Goal: Transaction & Acquisition: Download file/media

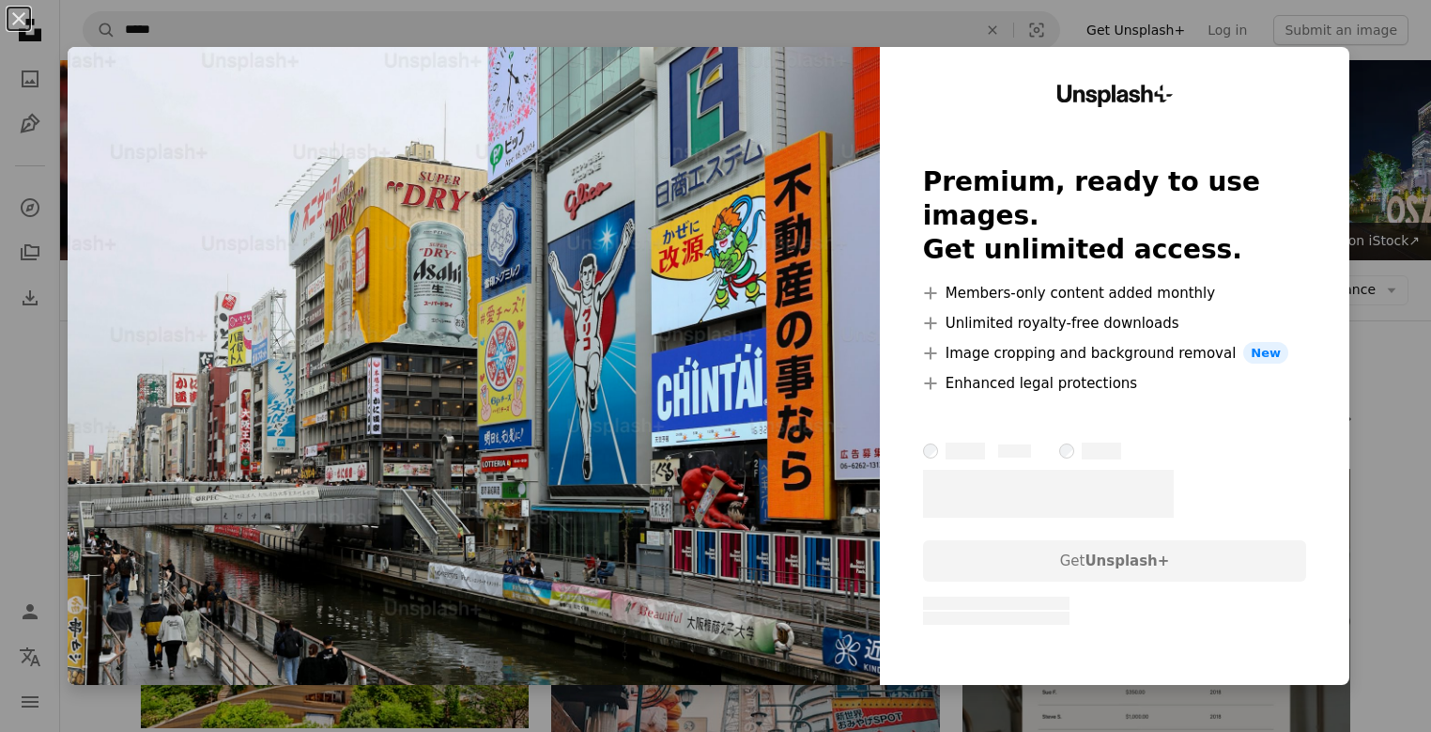
scroll to position [657, 0]
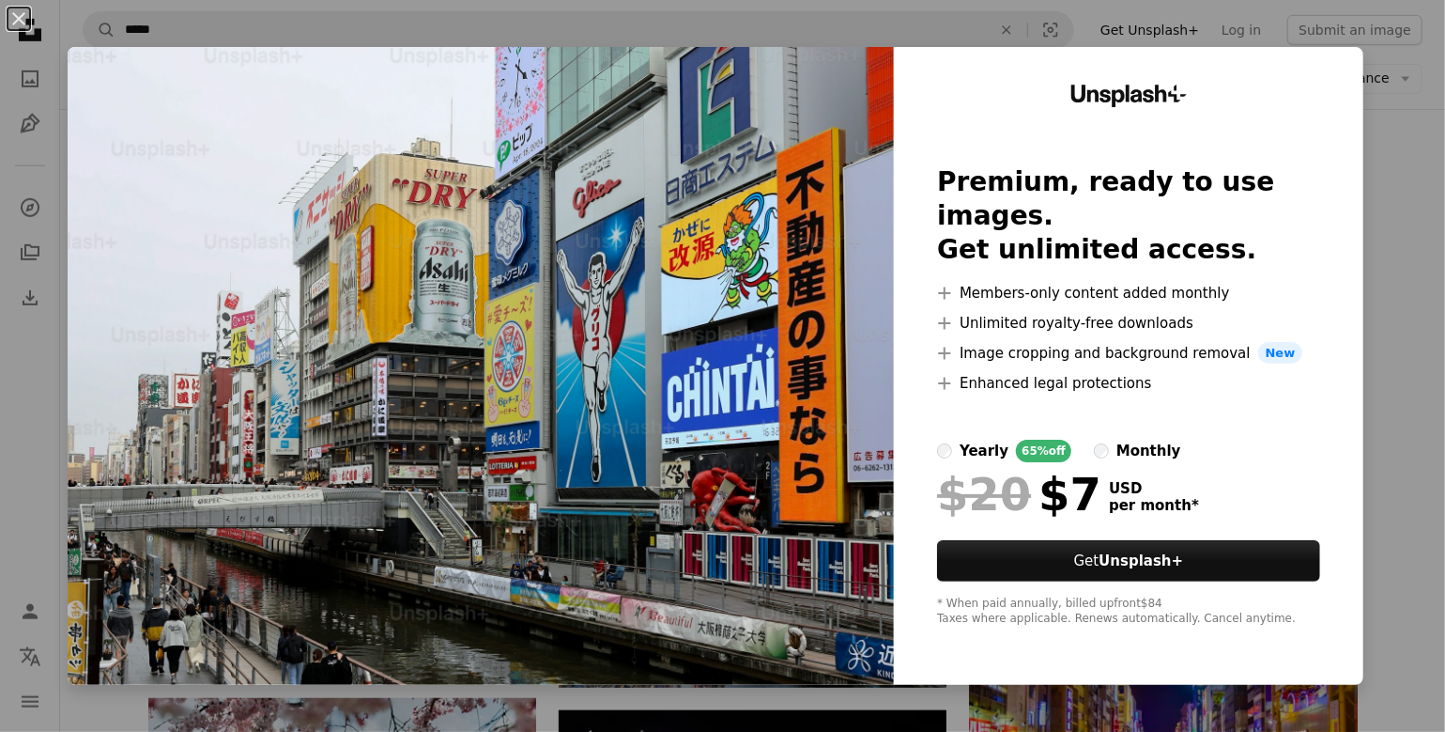
click at [1399, 111] on div "An X shape Unsplash+ Premium, ready to use images. Get unlimited access. A plus…" at bounding box center [722, 366] width 1445 height 732
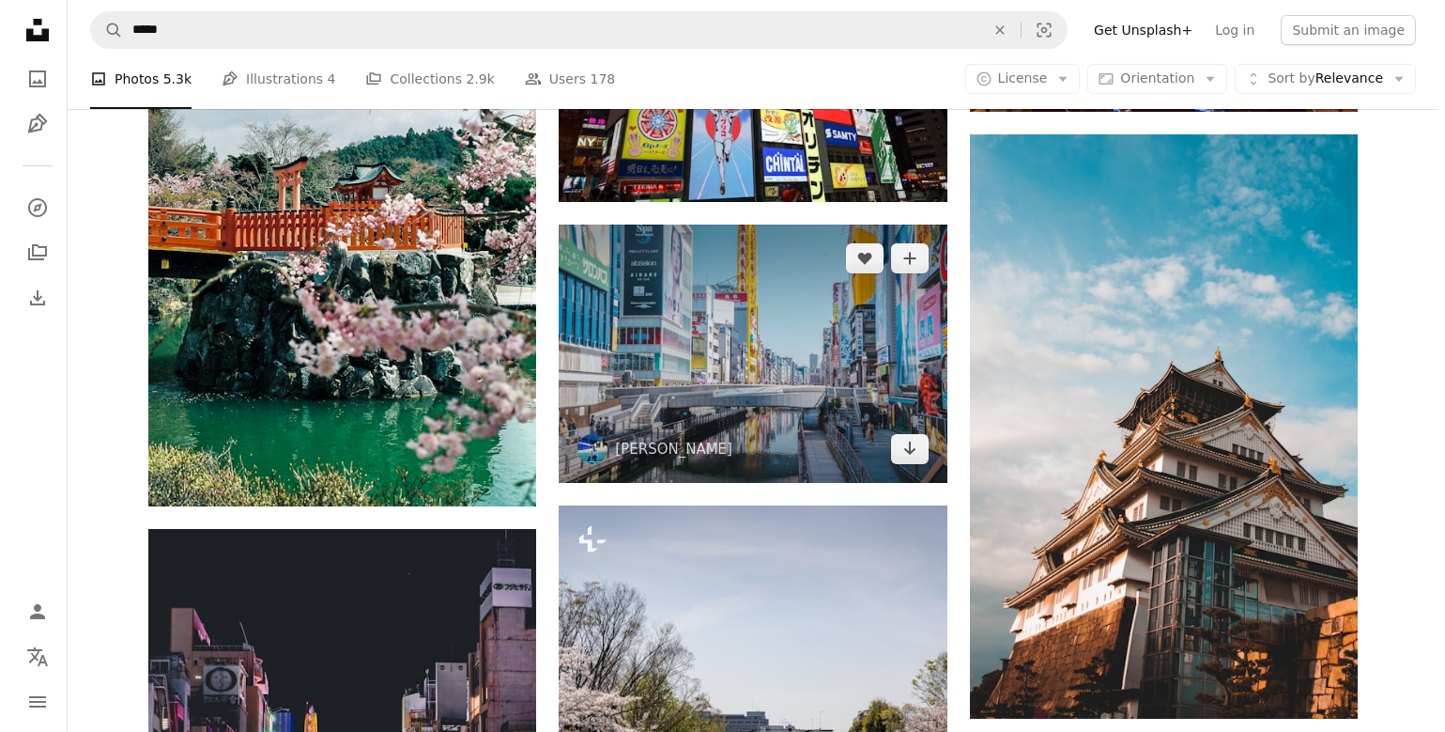
scroll to position [1315, 0]
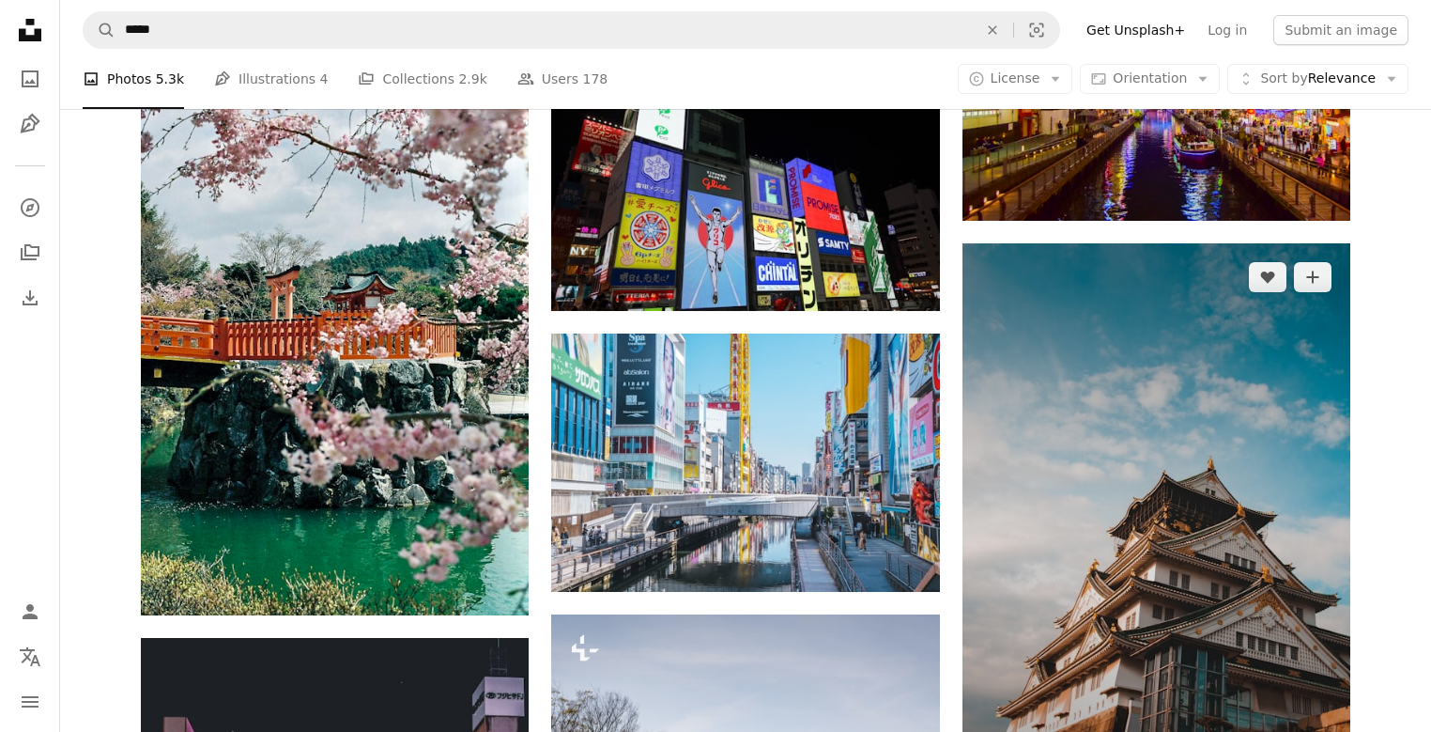
click at [1178, 547] on img at bounding box center [1157, 535] width 388 height 584
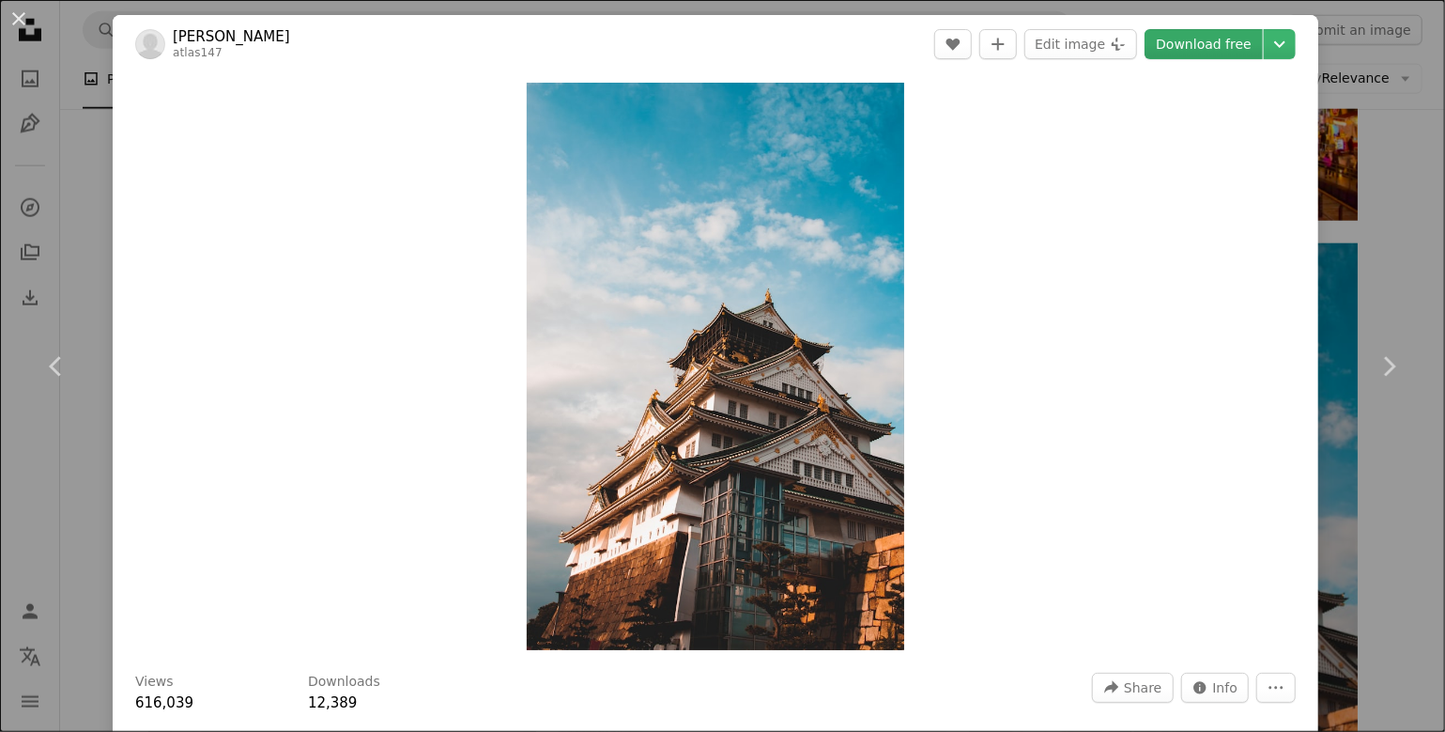
click at [1200, 41] on link "Download free" at bounding box center [1204, 44] width 118 height 30
